Goal: Communication & Community: Answer question/provide support

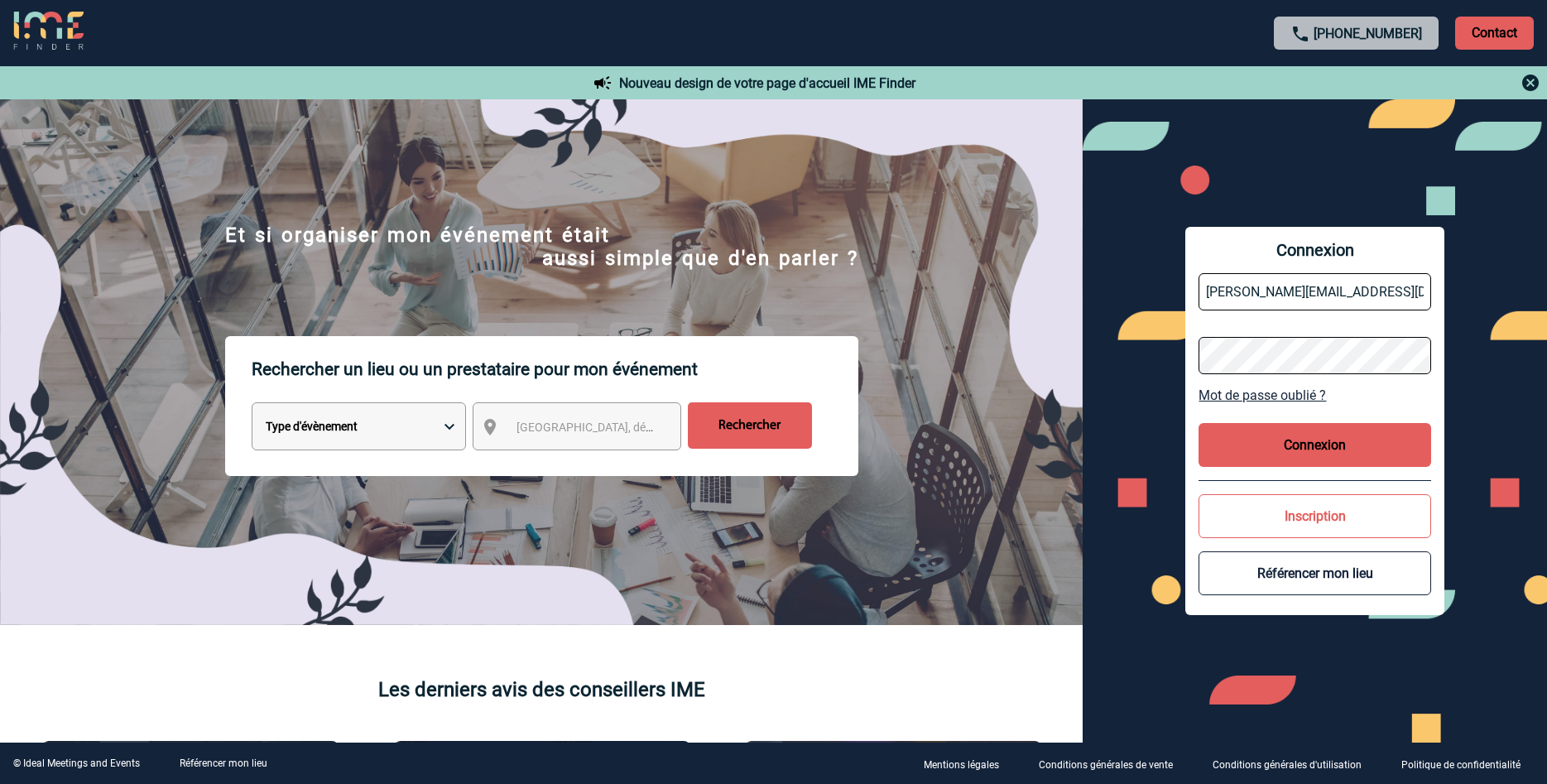
click at [1303, 439] on button "Connexion" at bounding box center [1315, 445] width 232 height 44
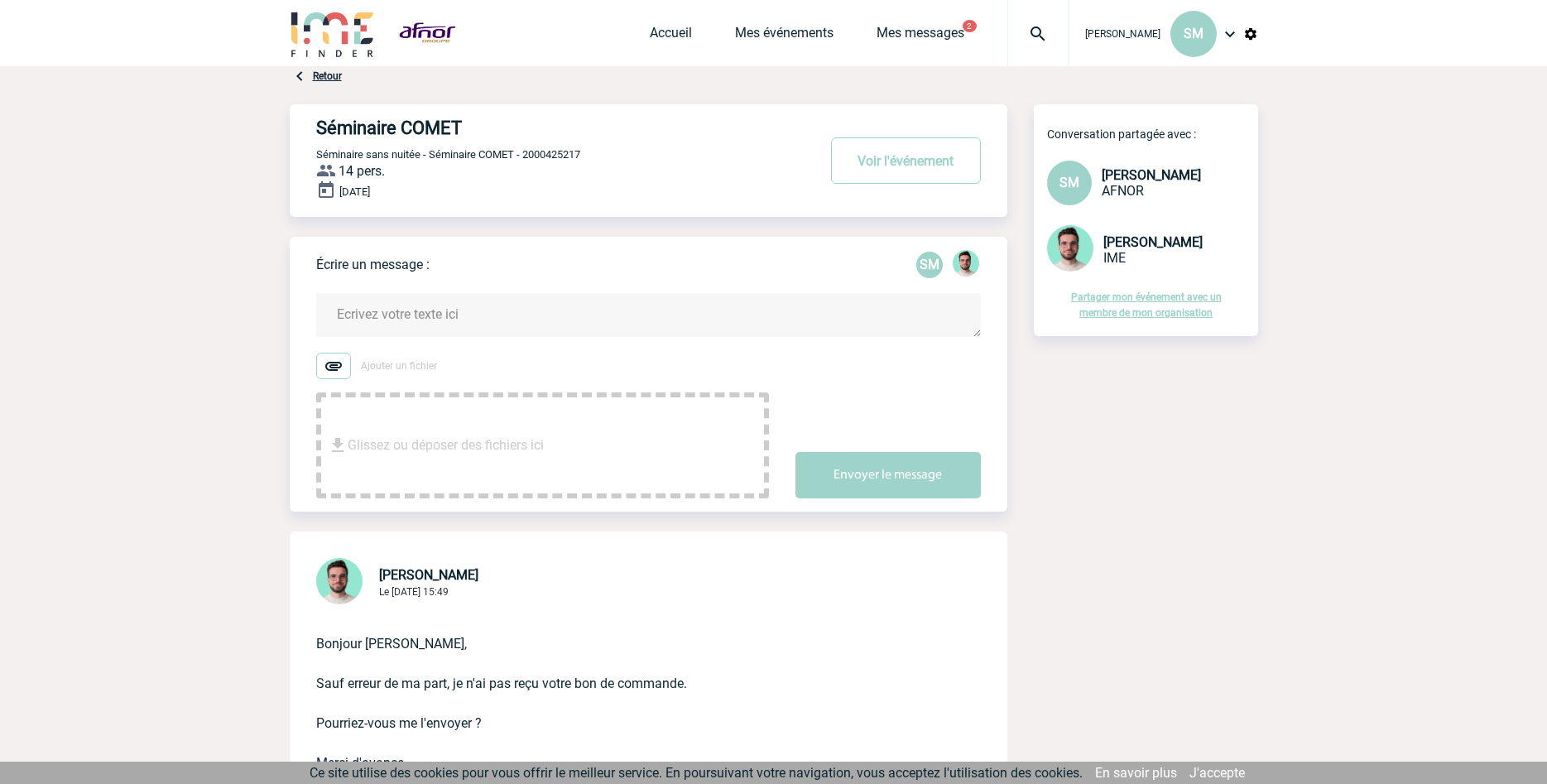
click at [490, 326] on textarea at bounding box center [648, 315] width 665 height 44
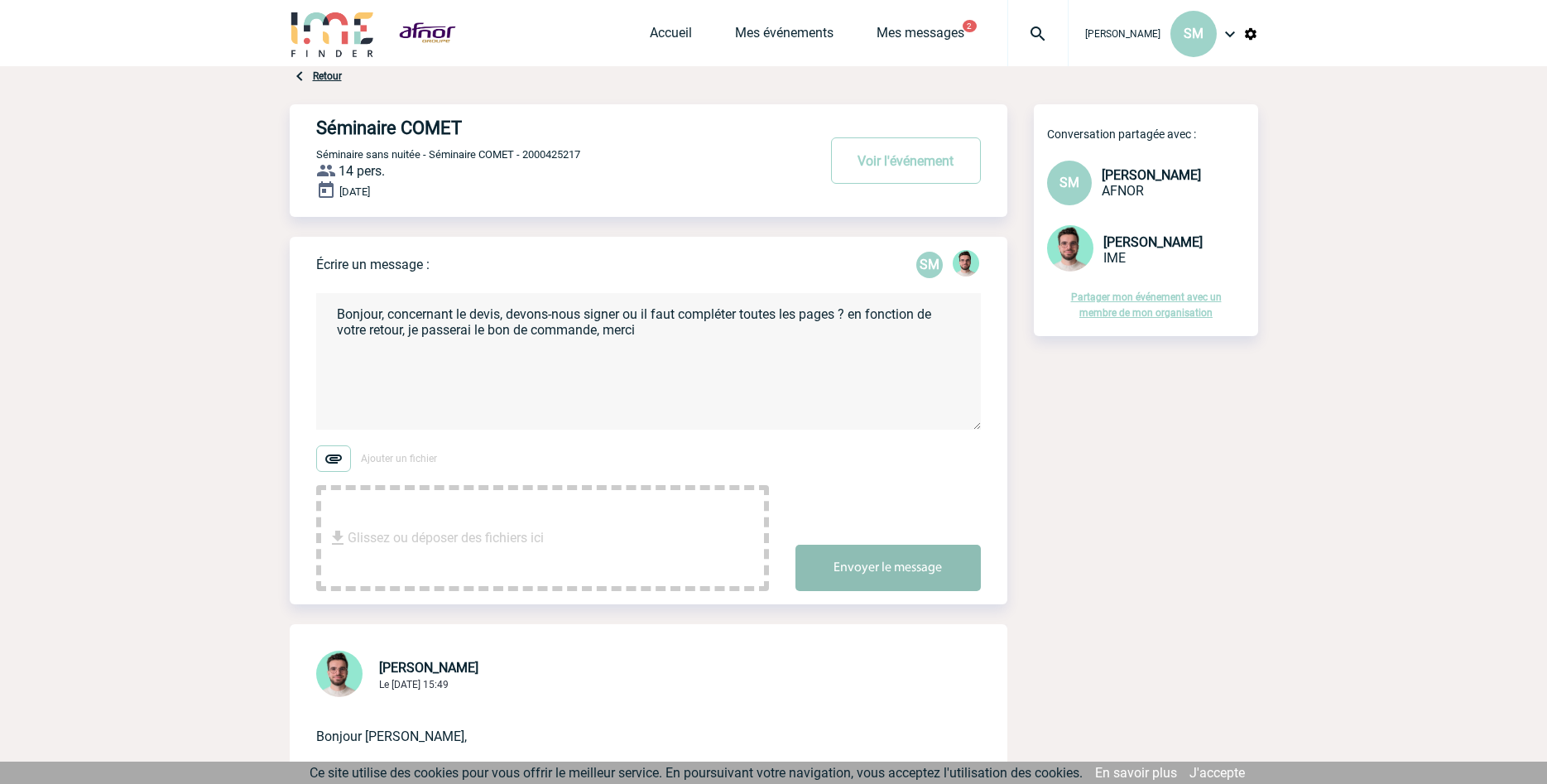
type textarea "Bonjour, concernant le devis, devons-nous signer ou il faut compléter toutes le…"
click at [879, 564] on button "Envoyer le message" at bounding box center [888, 568] width 186 height 46
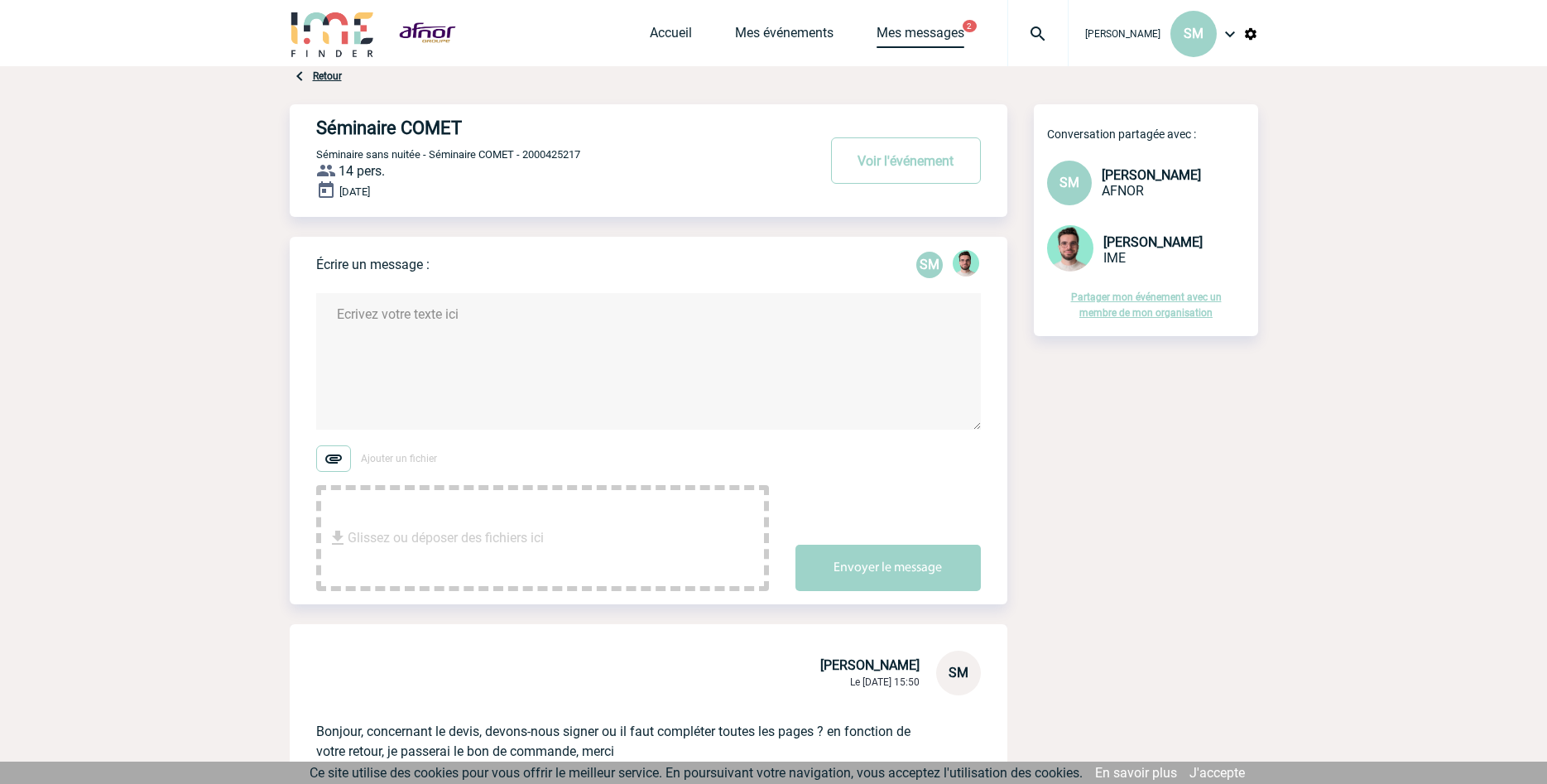
click at [938, 28] on link "Mes messages" at bounding box center [920, 36] width 88 height 23
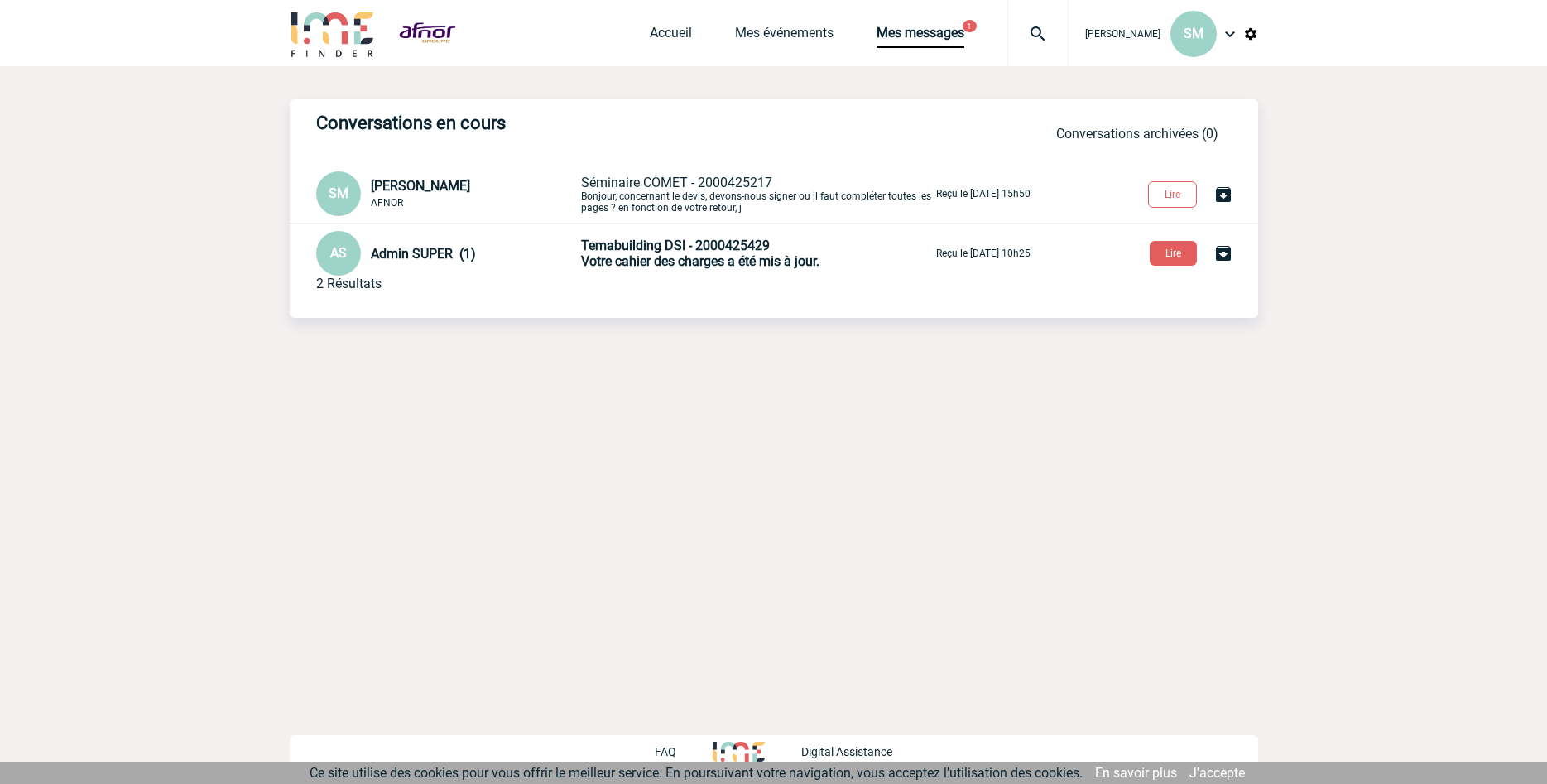
click at [708, 257] on span "Votre cahier des charges a été mis à jour." at bounding box center [700, 260] width 238 height 15
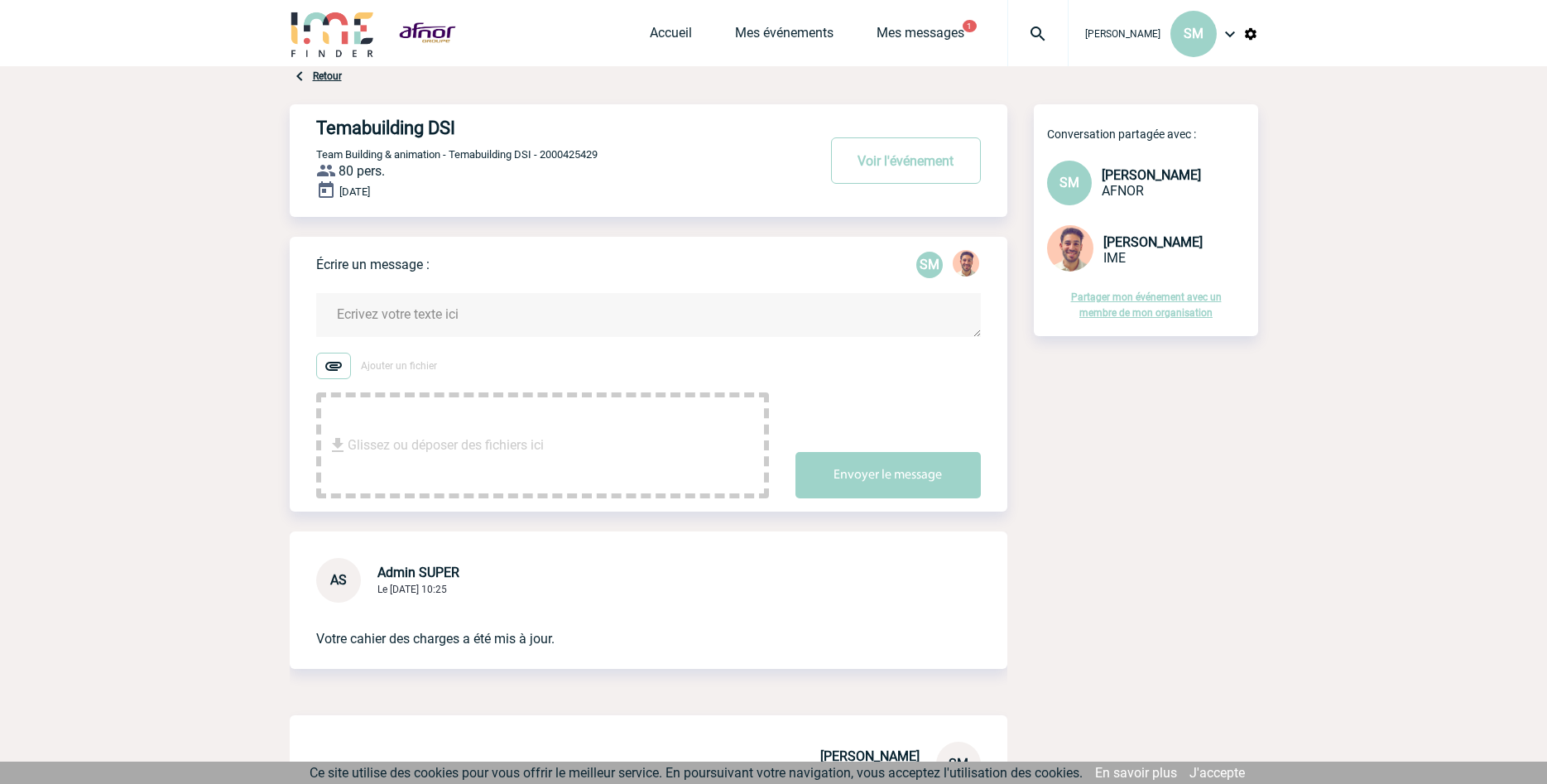
click at [507, 322] on textarea at bounding box center [648, 315] width 665 height 44
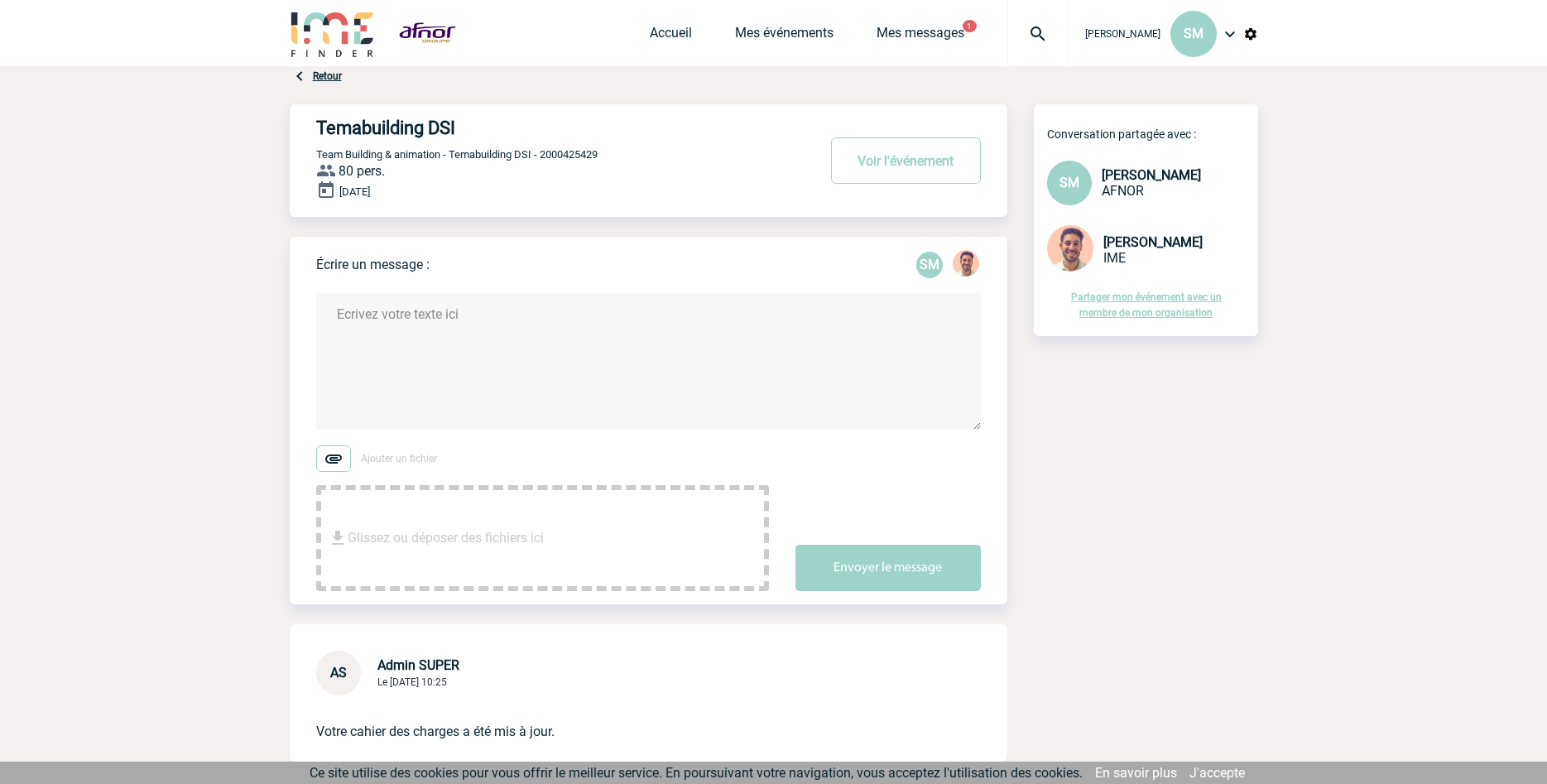
click at [416, 318] on textarea at bounding box center [648, 361] width 665 height 136
paste textarea "Bonjour Yanis, Je vous remercie pour votre mail ainsi que pour les documents. C…"
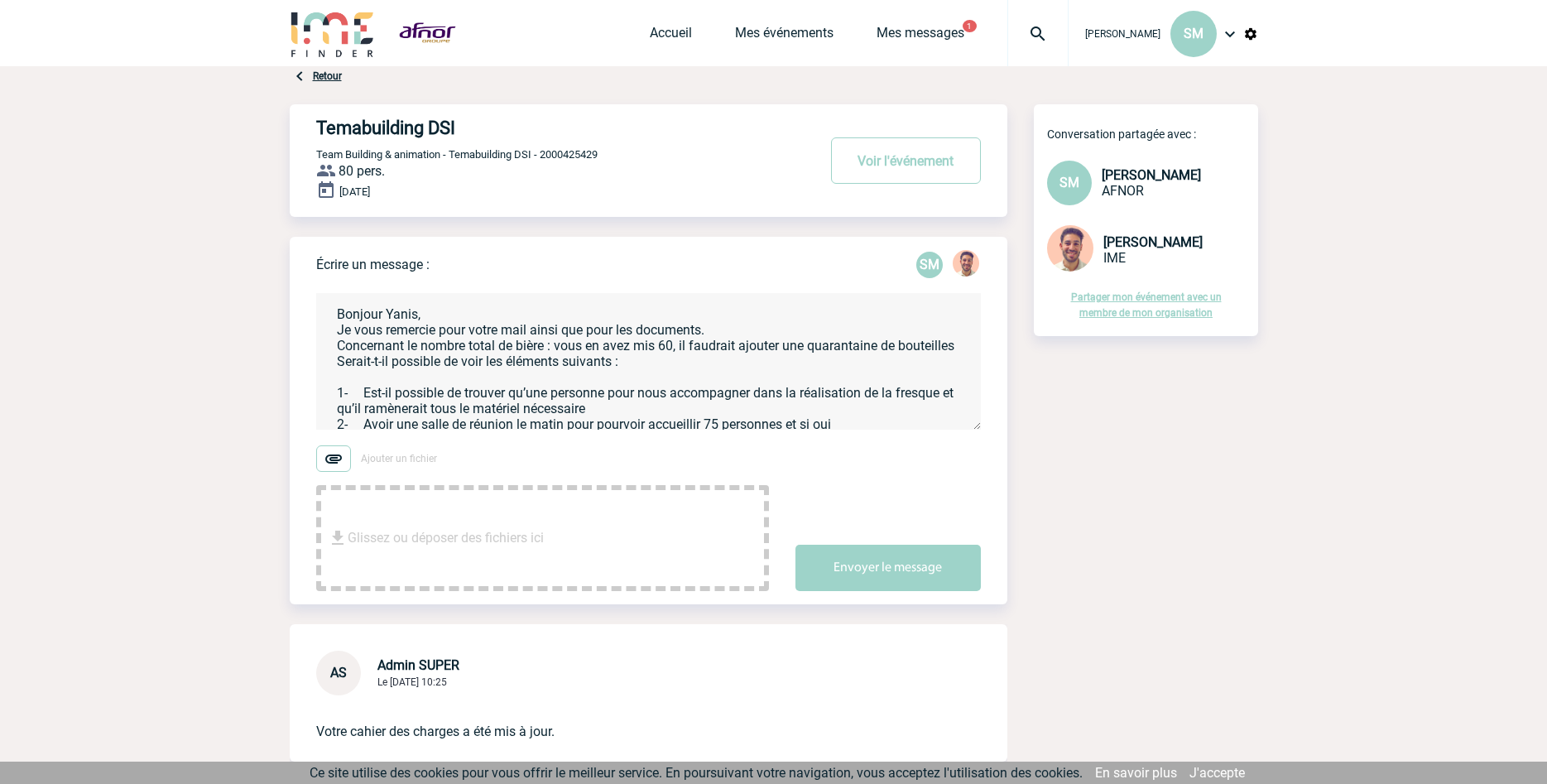
scroll to position [97, 0]
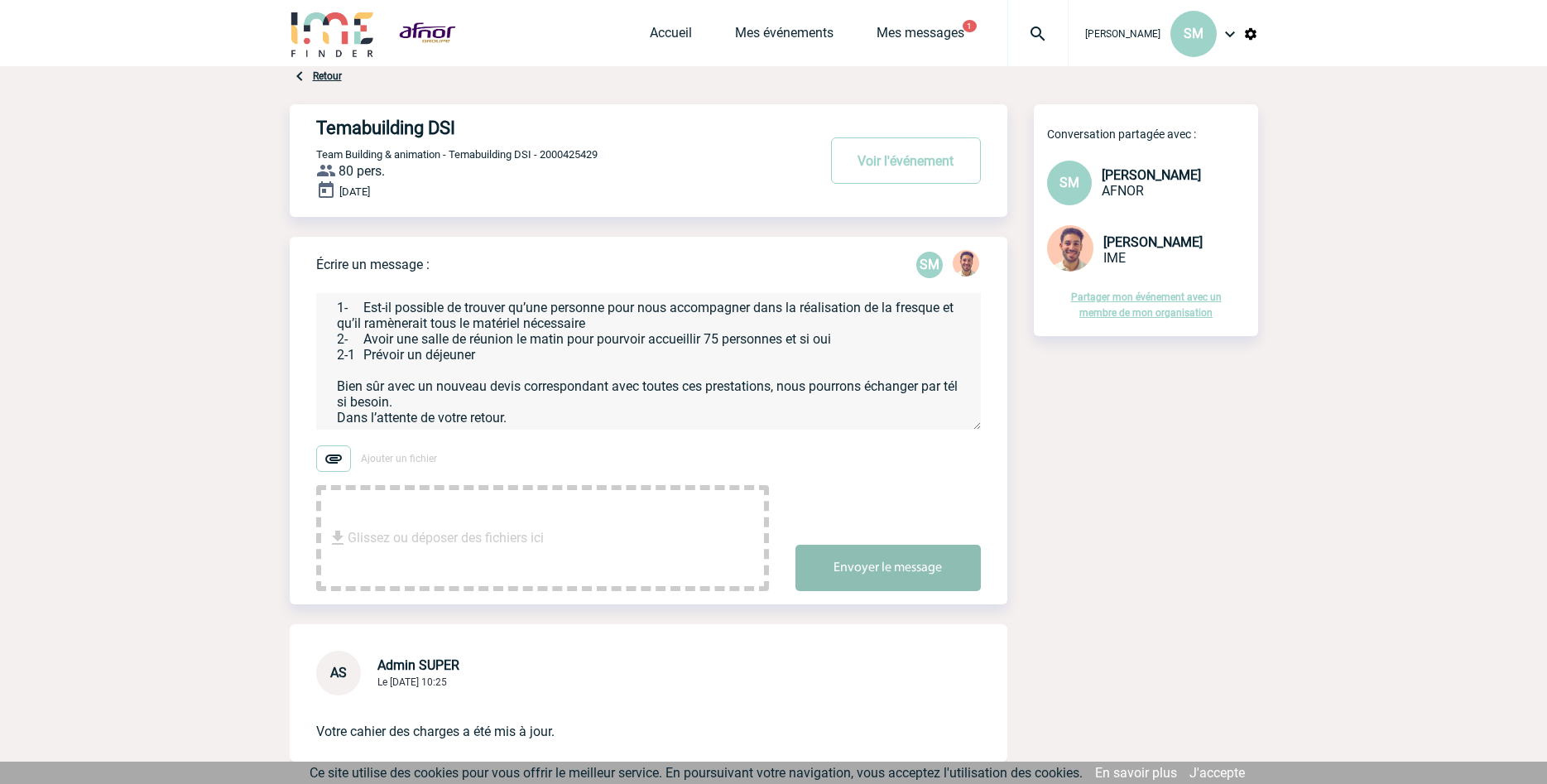
type textarea "Bonjour Yanis, Je vous remercie pour votre mail ainsi que pour les documents. C…"
click at [893, 562] on button "Envoyer le message" at bounding box center [888, 568] width 186 height 46
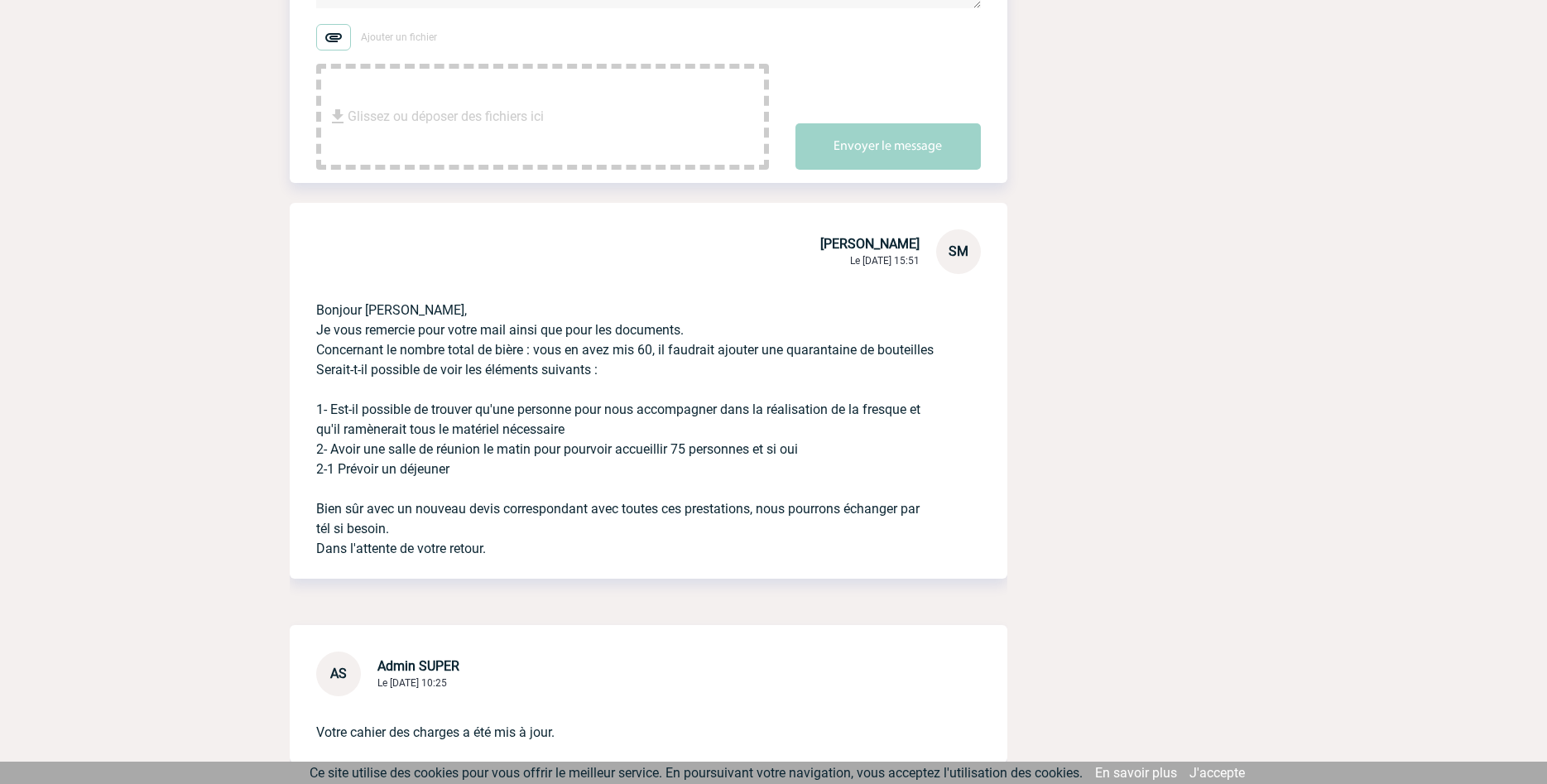
scroll to position [422, 0]
